Goal: Transaction & Acquisition: Purchase product/service

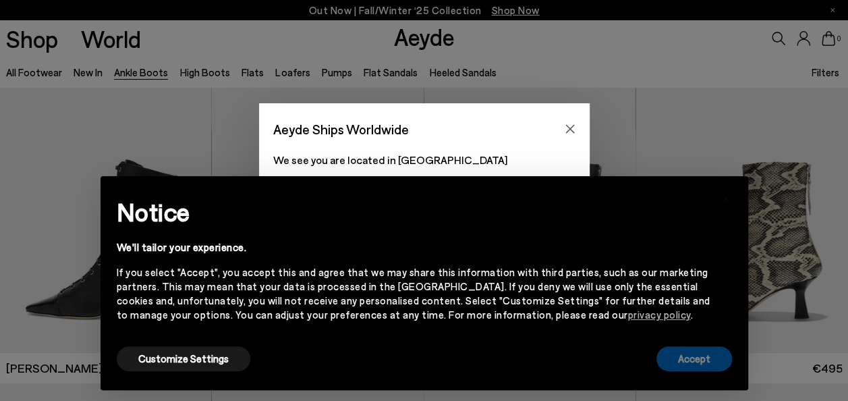
click at [694, 351] on button "Accept" at bounding box center [695, 358] width 76 height 25
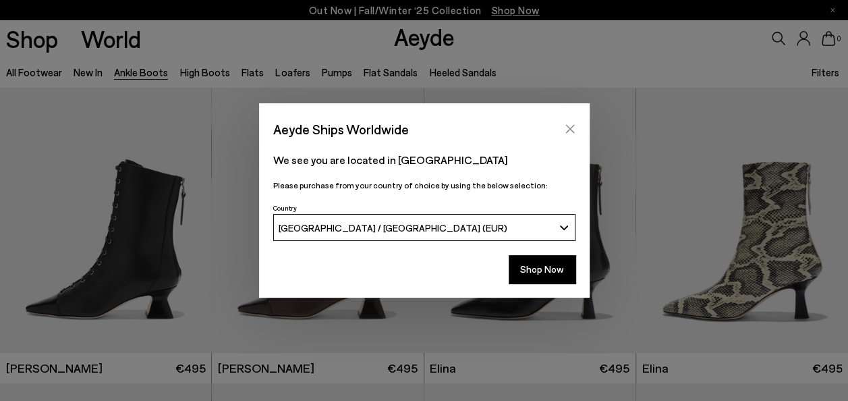
click at [568, 128] on icon "Close" at bounding box center [569, 129] width 9 height 9
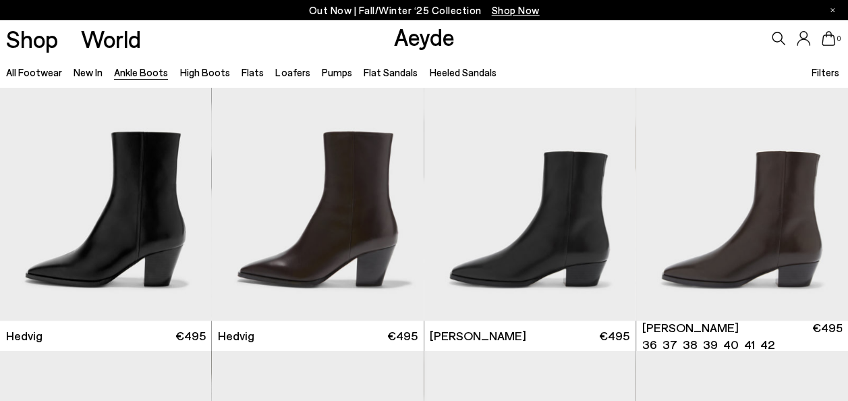
scroll to position [345, 0]
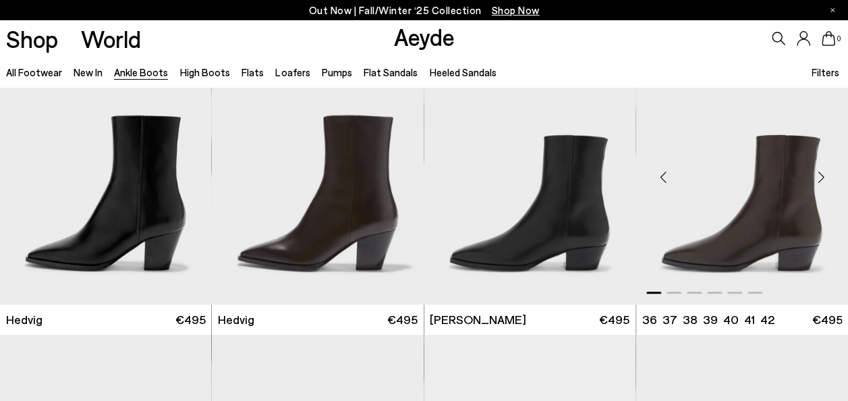
click at [822, 177] on div "Next slide" at bounding box center [821, 177] width 40 height 40
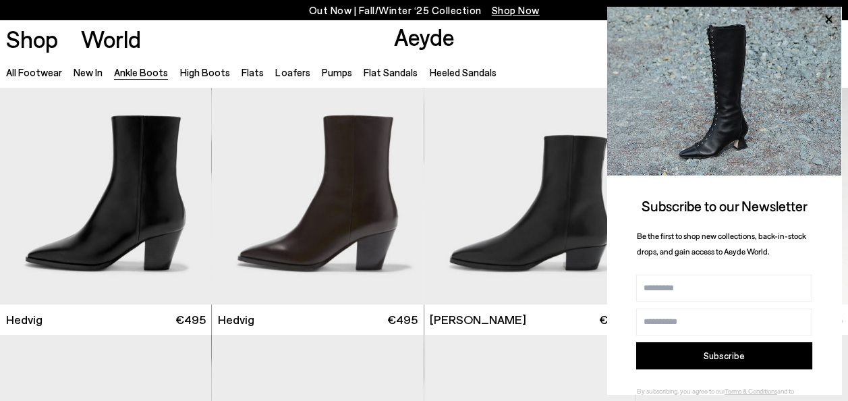
click at [822, 177] on div "Subscribe to our Newsletter Be the first to shop new collections, back-in-stock…" at bounding box center [724, 217] width 234 height 421
click at [825, 20] on icon at bounding box center [829, 20] width 18 height 18
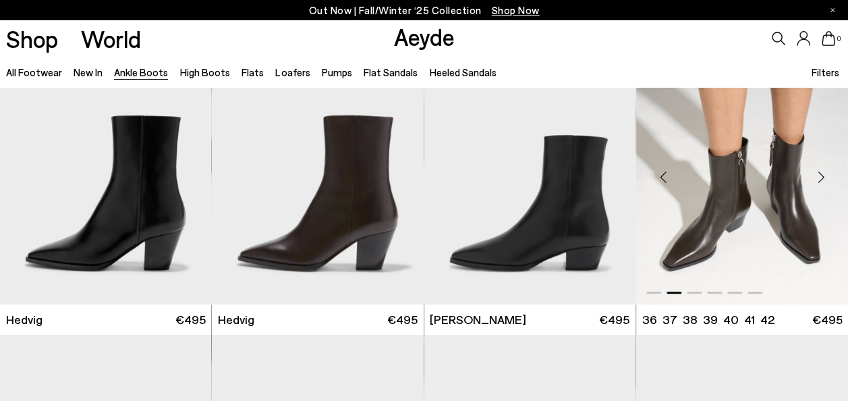
click at [820, 177] on div "Next slide" at bounding box center [821, 177] width 40 height 40
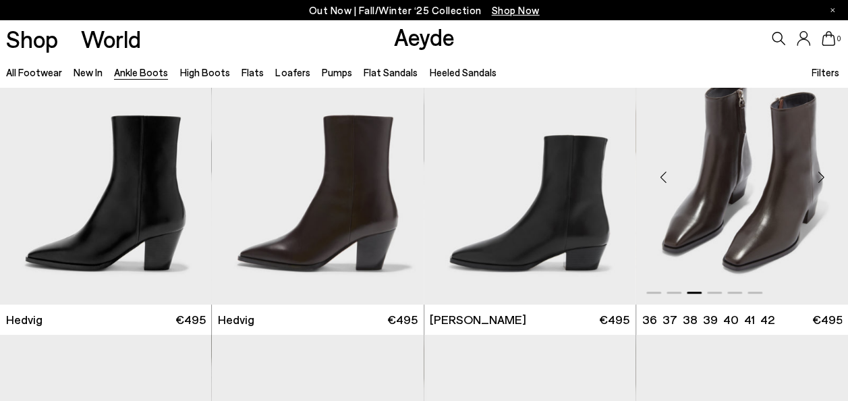
click at [820, 177] on div "Next slide" at bounding box center [821, 177] width 40 height 40
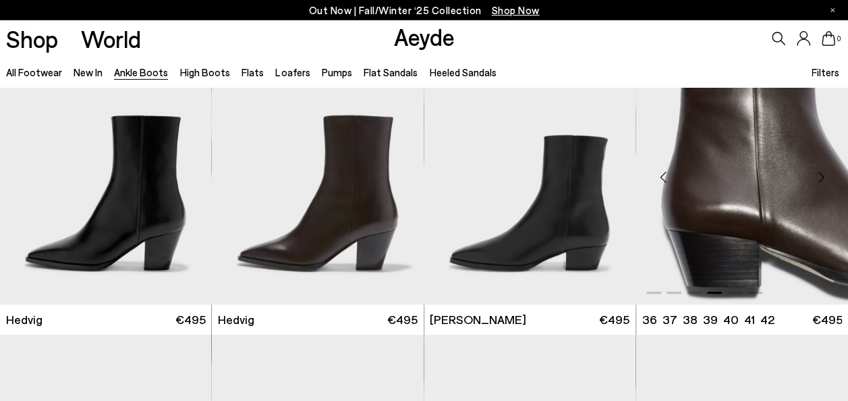
click at [820, 177] on div "Next slide" at bounding box center [821, 177] width 40 height 40
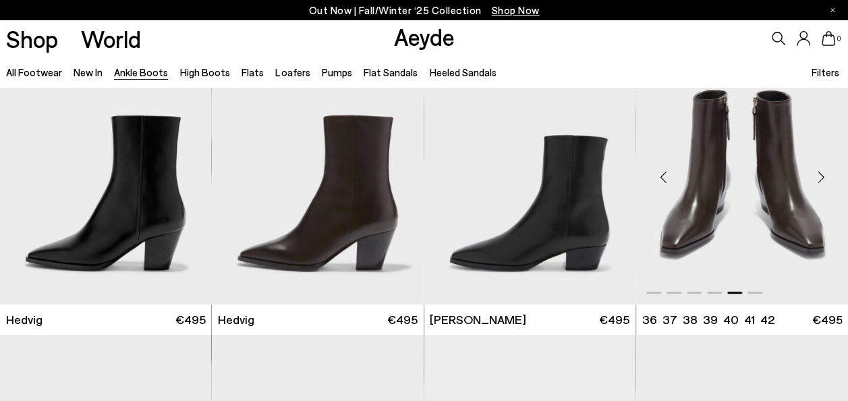
click at [820, 177] on div "Next slide" at bounding box center [821, 177] width 40 height 40
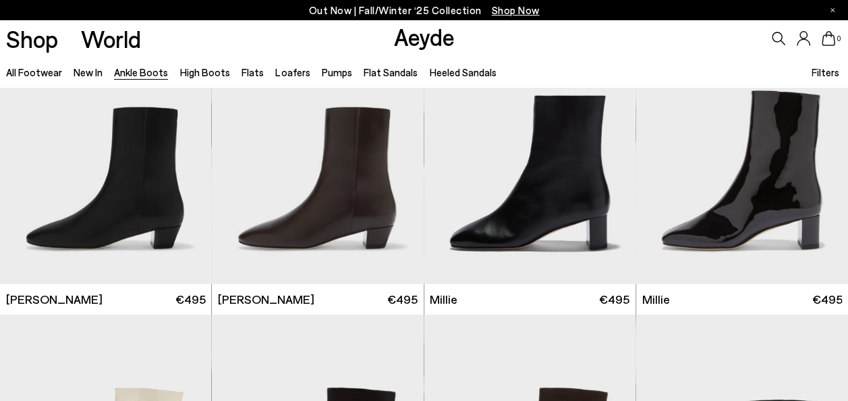
scroll to position [2144, 0]
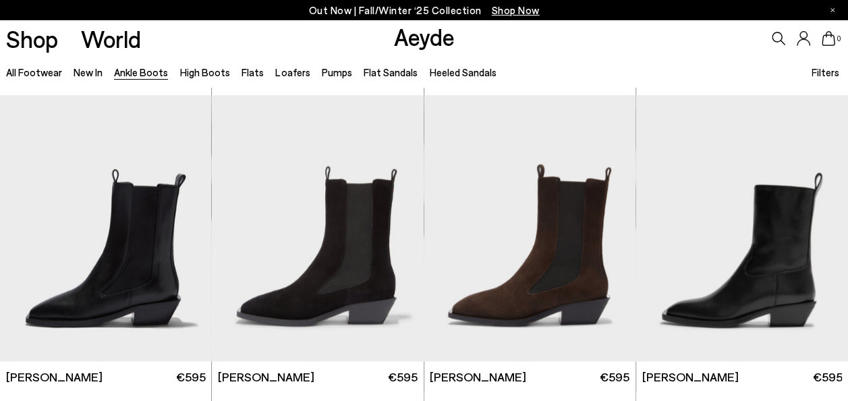
scroll to position [3548, 0]
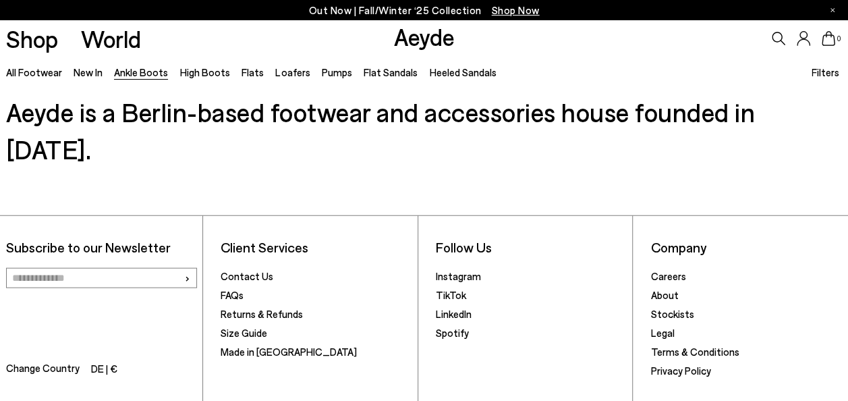
scroll to position [6610, 0]
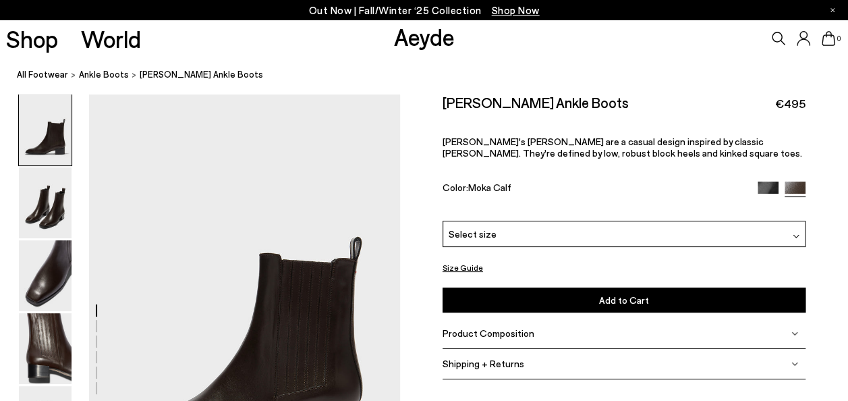
scroll to position [178, 0]
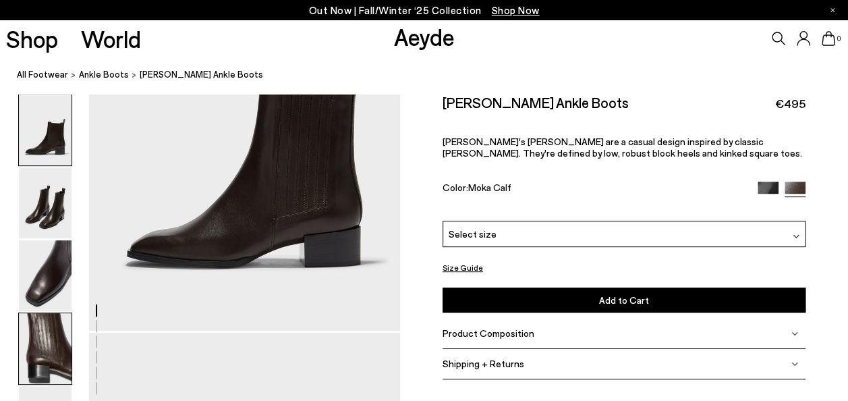
click at [34, 369] on img at bounding box center [45, 348] width 53 height 71
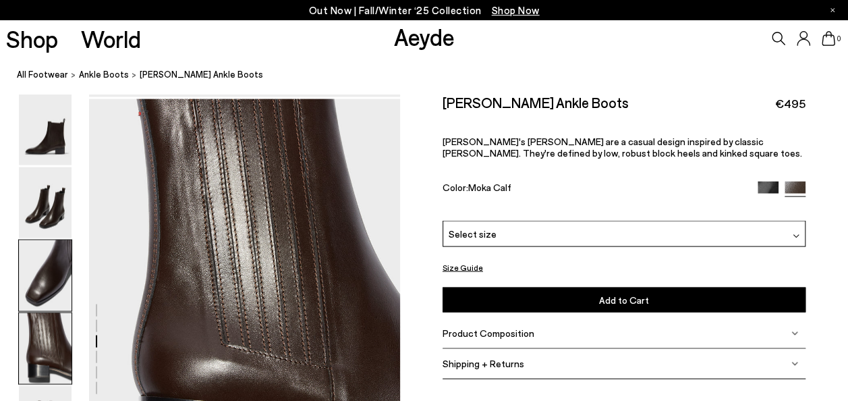
scroll to position [1251, 0]
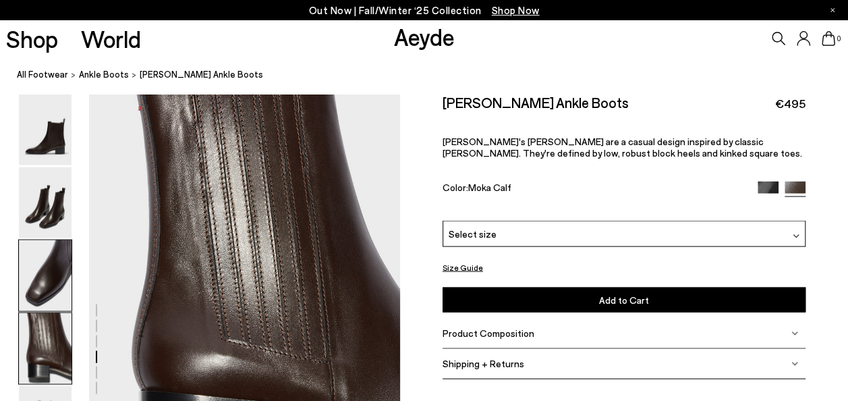
click at [41, 285] on img at bounding box center [45, 275] width 53 height 71
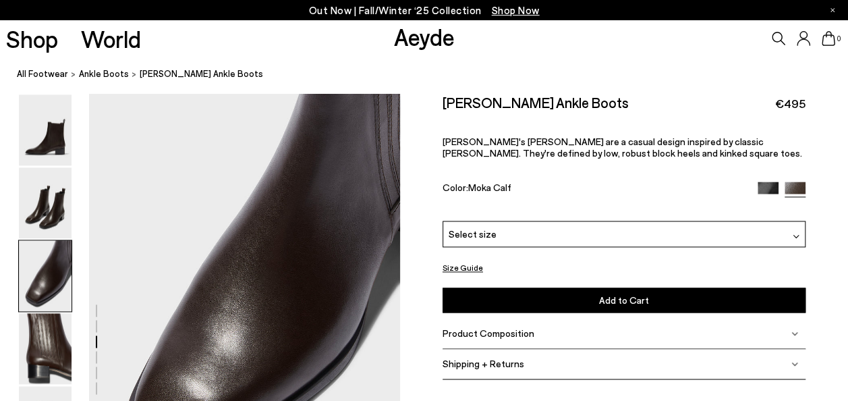
scroll to position [834, 0]
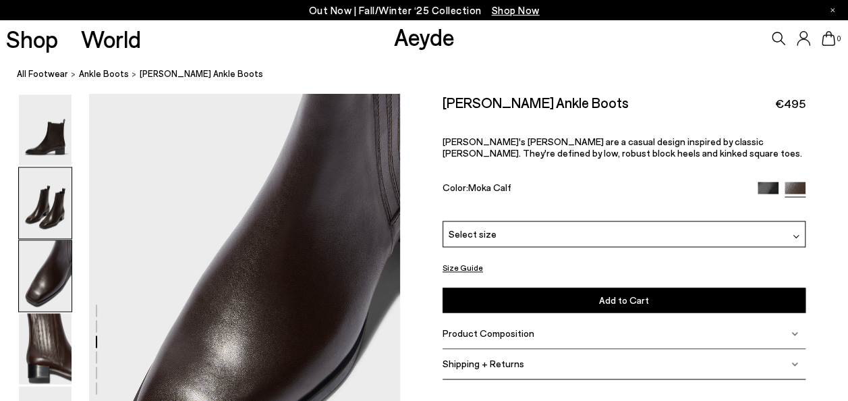
click at [38, 205] on img at bounding box center [45, 202] width 53 height 71
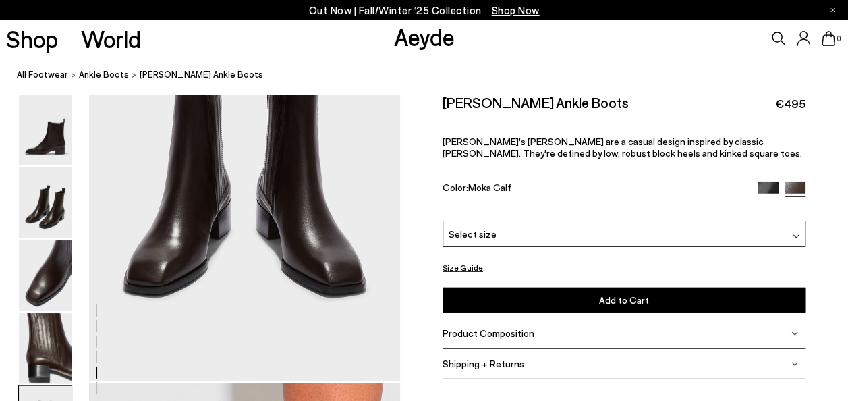
scroll to position [1794, 0]
click at [563, 234] on div "Select size" at bounding box center [624, 234] width 363 height 26
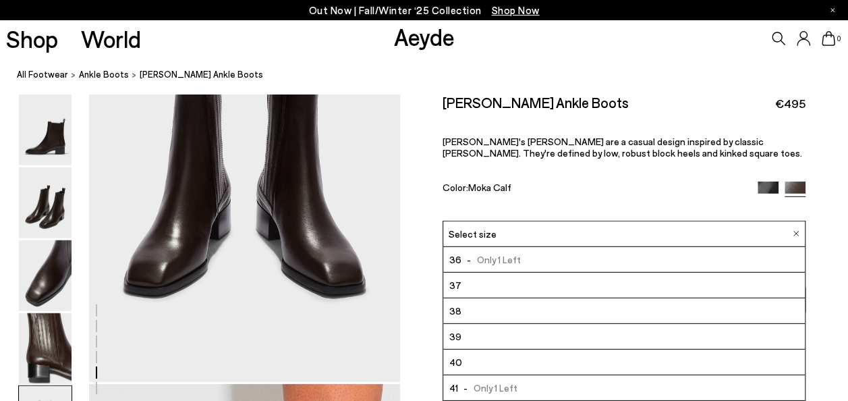
click at [598, 148] on span "[PERSON_NAME]'s [PERSON_NAME] are a casual design inspired by classic [PERSON_N…" at bounding box center [623, 147] width 360 height 23
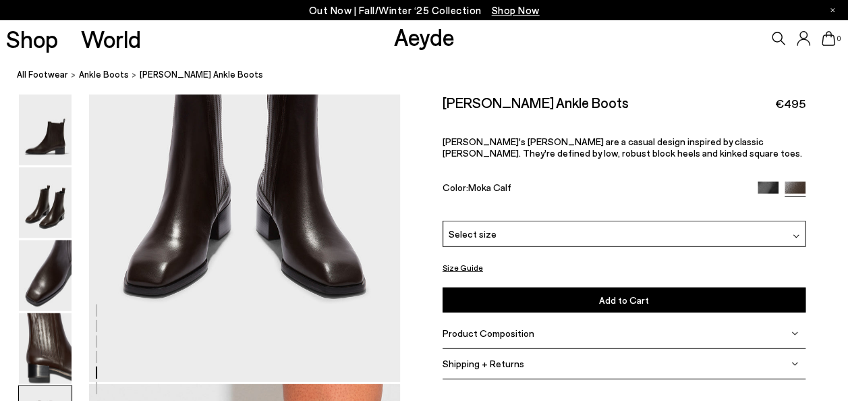
click at [458, 265] on button "Size Guide" at bounding box center [463, 266] width 40 height 17
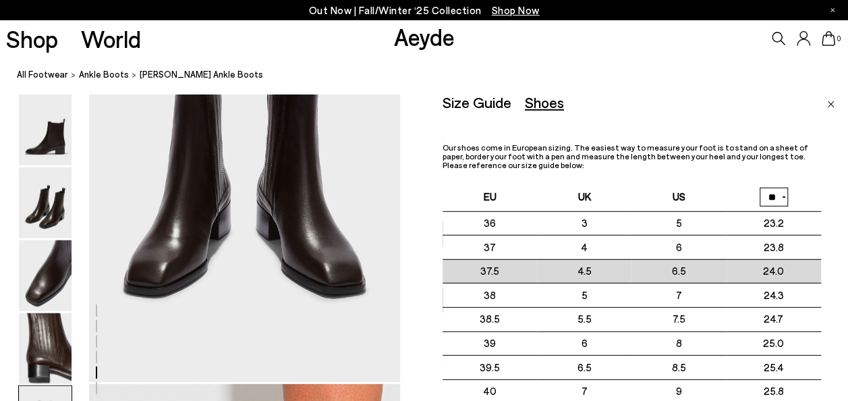
click at [742, 275] on td "24.0" at bounding box center [774, 271] width 94 height 24
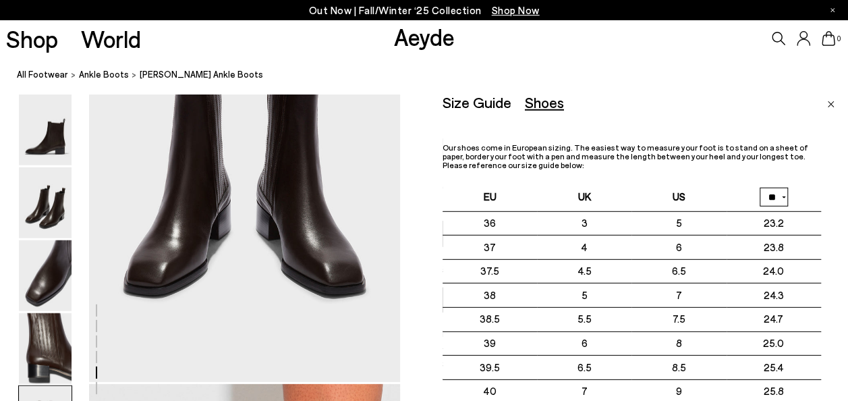
click at [829, 100] on link "Close" at bounding box center [830, 102] width 7 height 16
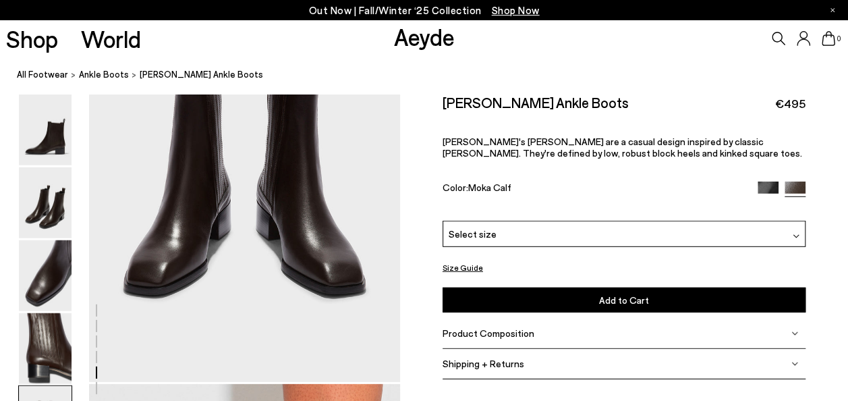
click at [530, 225] on div "Select size" at bounding box center [624, 234] width 363 height 26
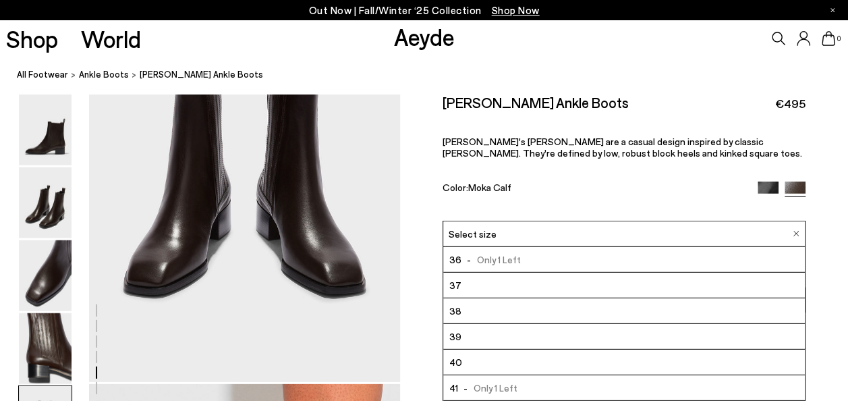
click at [489, 288] on li "37" at bounding box center [624, 286] width 362 height 26
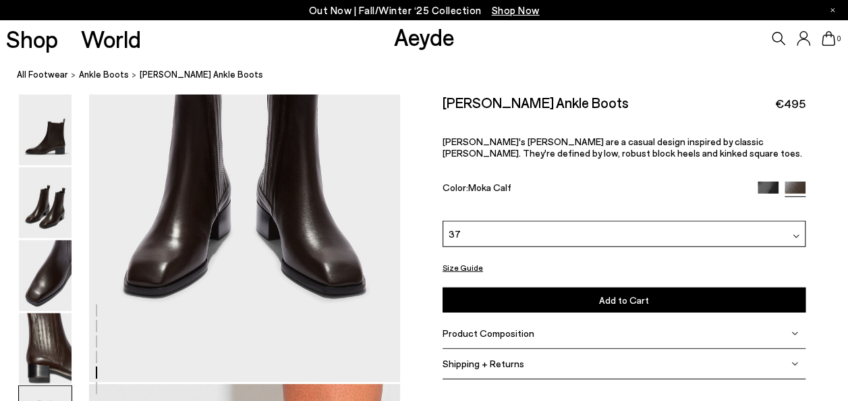
click at [585, 240] on div "37" at bounding box center [624, 234] width 363 height 26
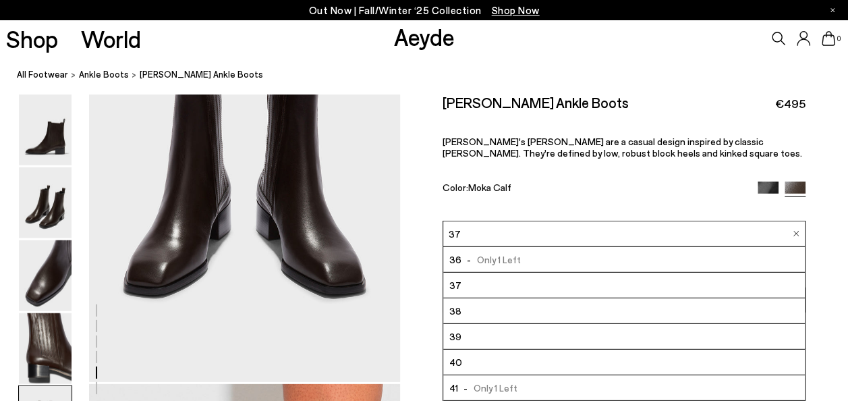
click at [640, 163] on div "[PERSON_NAME] Ankle Boots €495 [PERSON_NAME]'s [PERSON_NAME] boots are a casual…" at bounding box center [624, 157] width 363 height 127
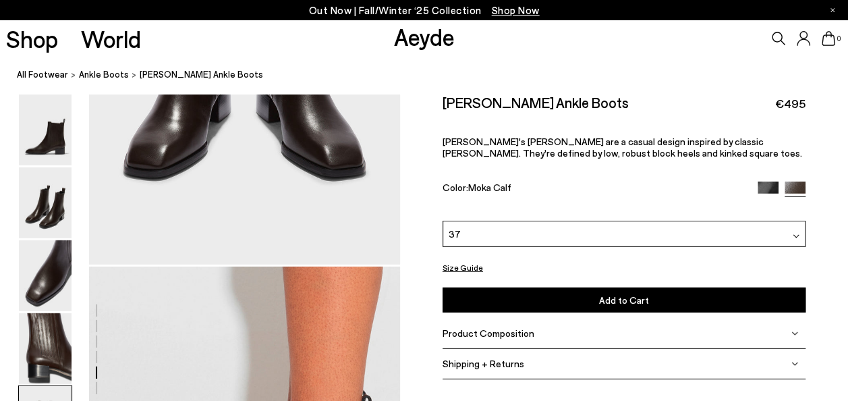
scroll to position [1912, 0]
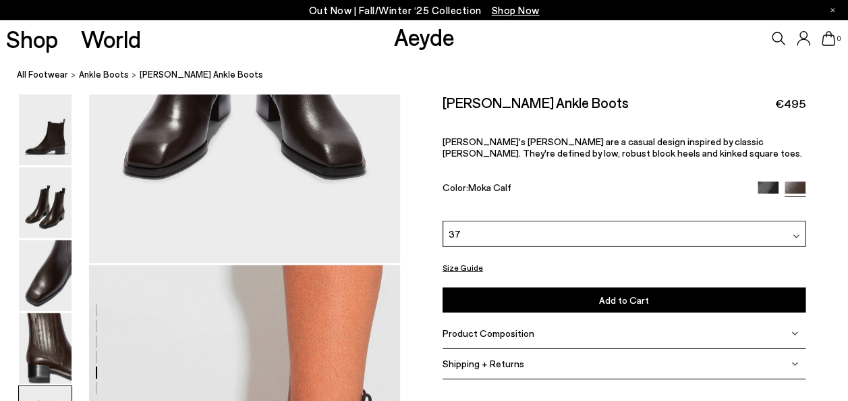
click at [473, 265] on button "Size Guide" at bounding box center [463, 266] width 40 height 17
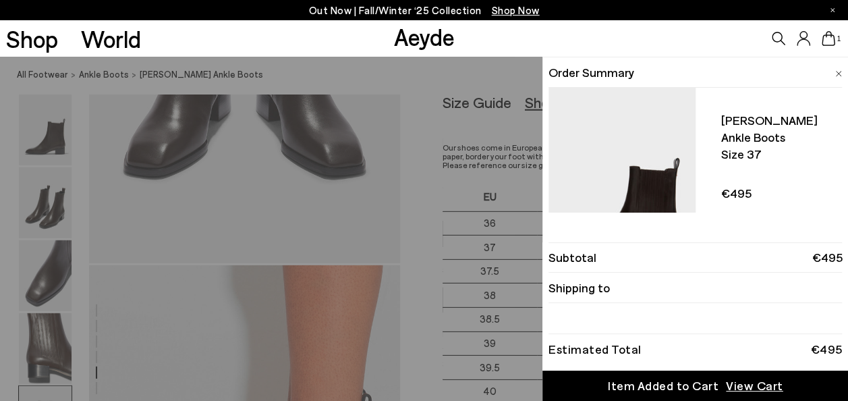
click at [686, 391] on div "Item Added to Cart" at bounding box center [663, 385] width 111 height 17
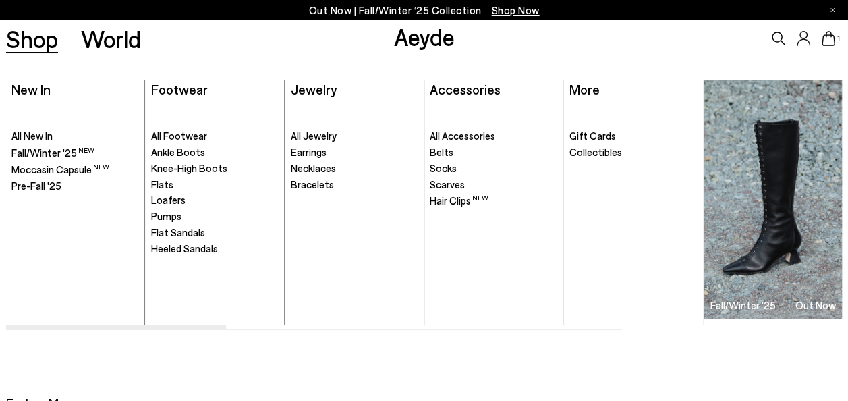
click at [30, 43] on link "Shop" at bounding box center [32, 39] width 52 height 24
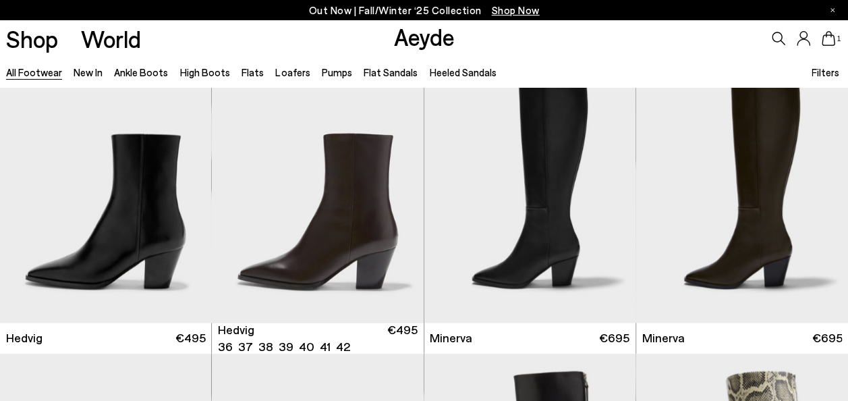
scroll to position [918, 0]
